Goal: Information Seeking & Learning: Learn about a topic

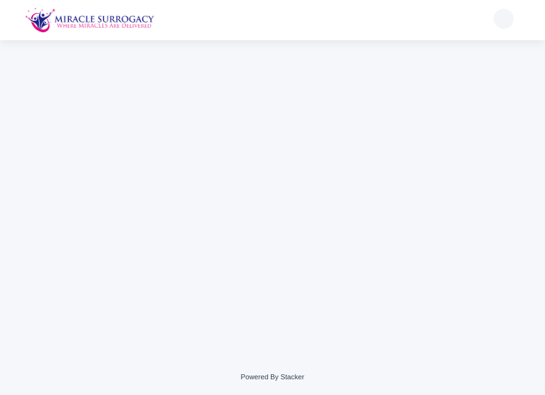
scroll to position [1828, 0]
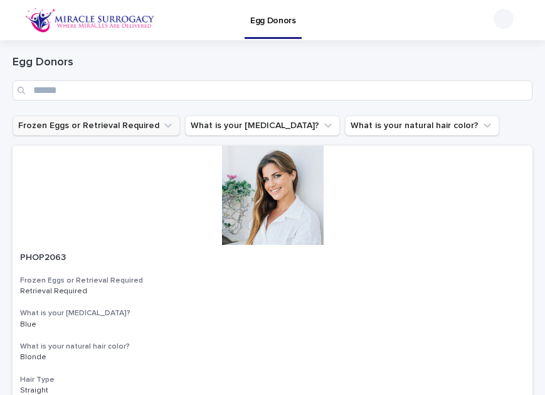
click at [154, 126] on button "Frozen Eggs or Retrieval Required" at bounding box center [97, 125] width 168 height 20
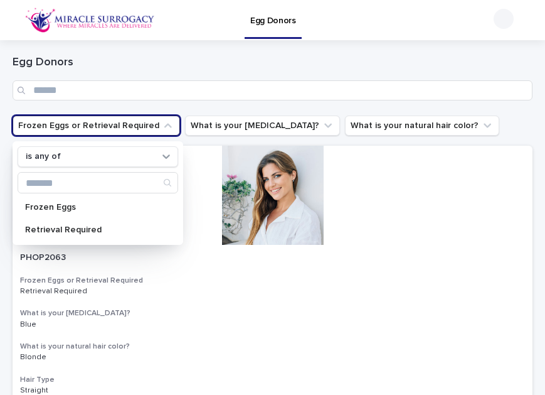
click at [164, 73] on div "Egg Donors" at bounding box center [273, 77] width 520 height 45
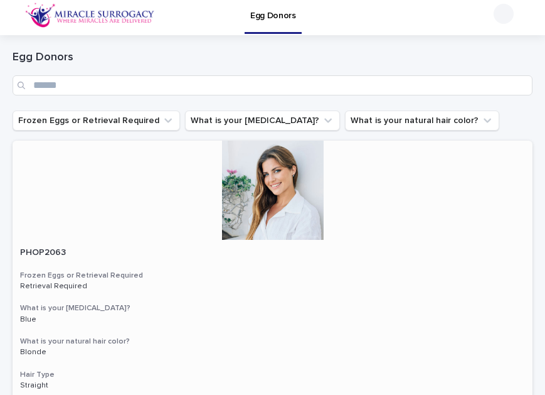
scroll to position [0, 0]
